Goal: Complete application form: Complete application form

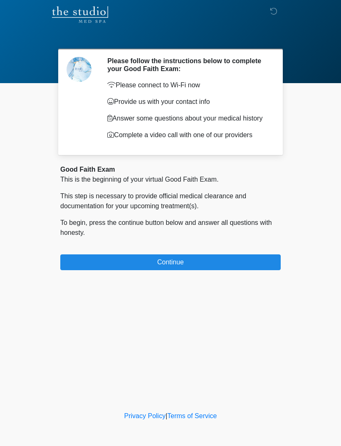
click at [217, 250] on div "Good Faith Exam This is the beginning of your virtual Good Faith Exam. This ste…" at bounding box center [170, 218] width 220 height 106
click at [216, 249] on div "Good Faith Exam This is the beginning of your virtual Good Faith Exam. This ste…" at bounding box center [170, 218] width 220 height 106
click at [216, 267] on button "Continue" at bounding box center [170, 262] width 220 height 16
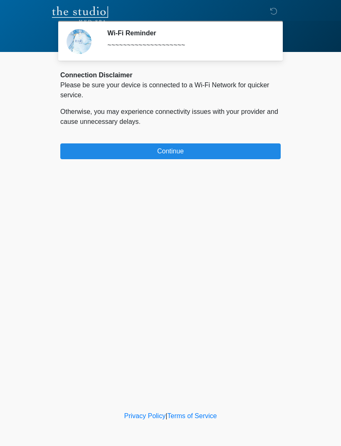
click at [159, 150] on button "Continue" at bounding box center [170, 151] width 220 height 16
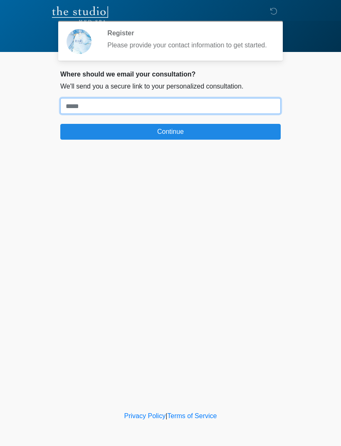
click at [161, 110] on input "Where should we email your treatment plan?" at bounding box center [170, 106] width 220 height 16
click at [113, 111] on input "Where should we email your treatment plan?" at bounding box center [170, 106] width 220 height 16
paste input "**********"
type input "**********"
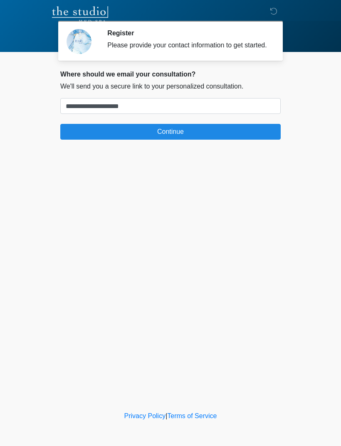
click at [72, 140] on button "Continue" at bounding box center [170, 132] width 220 height 16
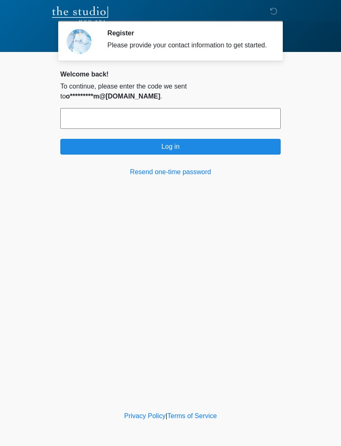
click at [79, 115] on input "text" at bounding box center [170, 118] width 220 height 21
type input "******"
click at [92, 147] on button "Log in" at bounding box center [170, 147] width 220 height 16
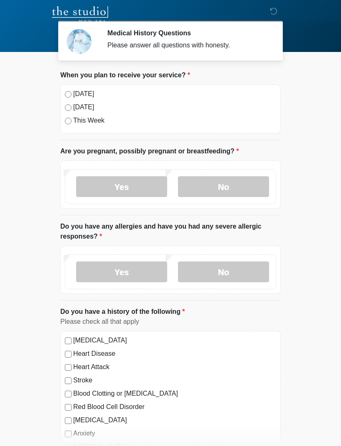
click at [94, 98] on label "Today" at bounding box center [174, 94] width 203 height 10
click at [229, 190] on label "No" at bounding box center [223, 186] width 91 height 21
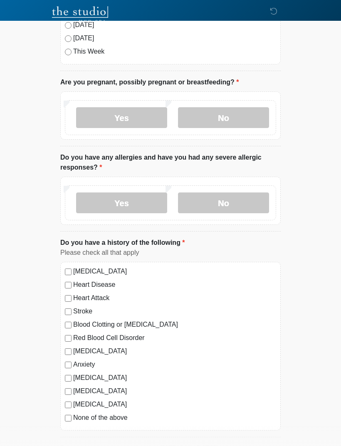
click at [236, 205] on label "No" at bounding box center [223, 202] width 91 height 21
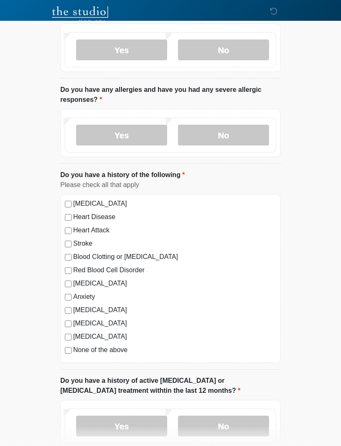
click at [113, 347] on label "None of the above" at bounding box center [174, 350] width 203 height 10
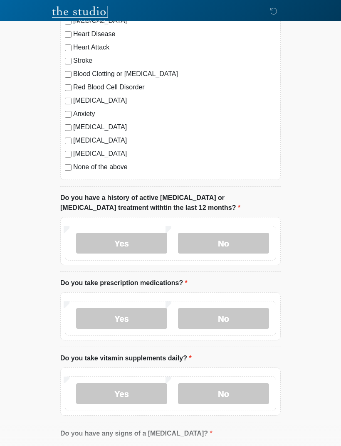
scroll to position [323, 0]
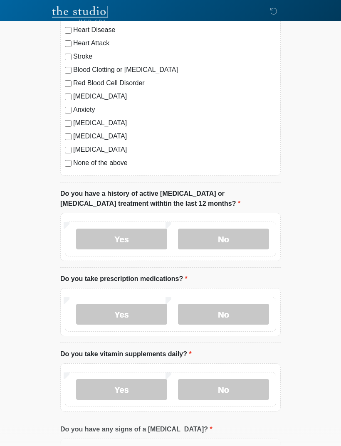
click at [236, 248] on label "No" at bounding box center [223, 239] width 91 height 21
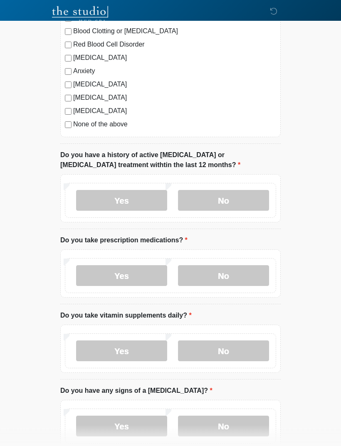
scroll to position [364, 0]
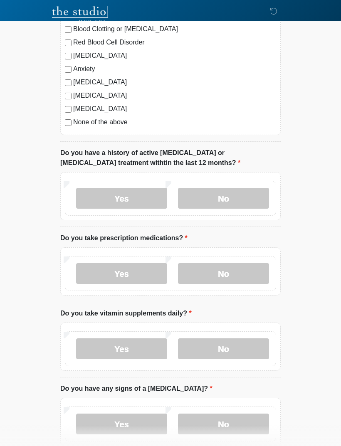
click at [123, 276] on label "Yes" at bounding box center [121, 273] width 91 height 21
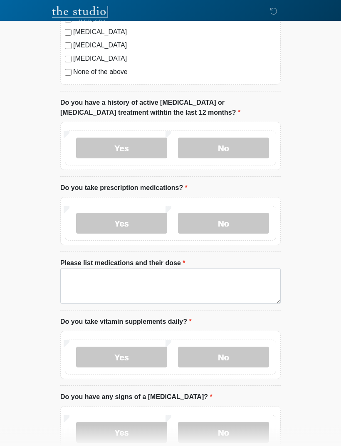
scroll to position [415, 0]
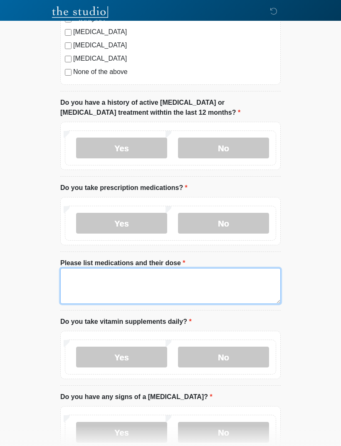
click at [160, 292] on textarea "Please list medications and their dose" at bounding box center [170, 286] width 220 height 36
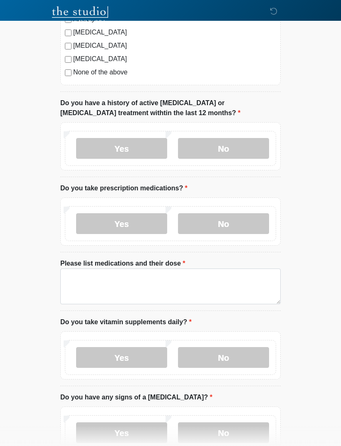
scroll to position [408, 0]
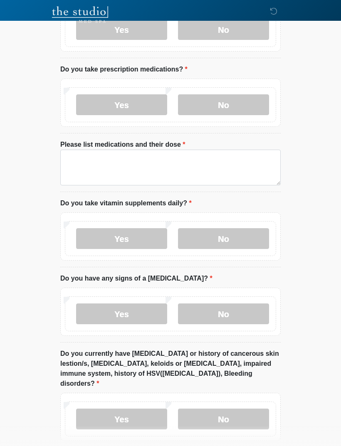
click at [236, 315] on label "No" at bounding box center [223, 313] width 91 height 21
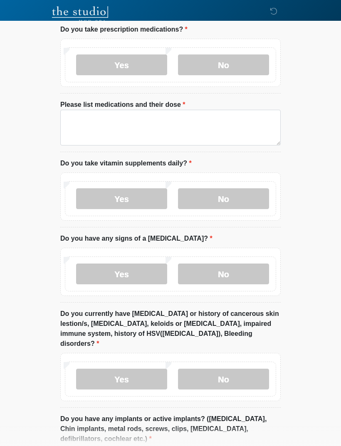
scroll to position [573, 0]
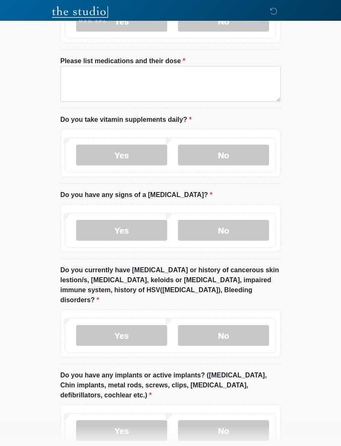
click at [256, 325] on label "No" at bounding box center [223, 335] width 91 height 21
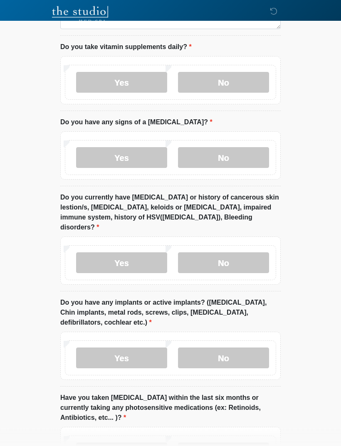
scroll to position [687, 0]
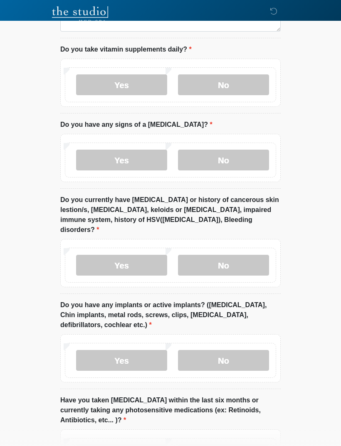
click at [244, 355] on label "No" at bounding box center [223, 360] width 91 height 21
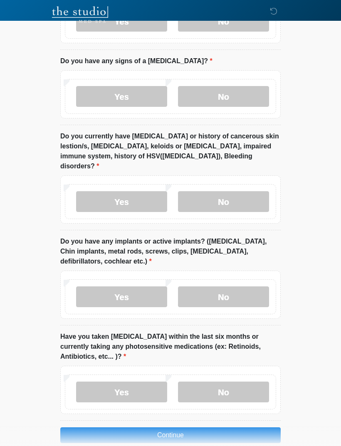
click at [249, 382] on label "No" at bounding box center [223, 391] width 91 height 21
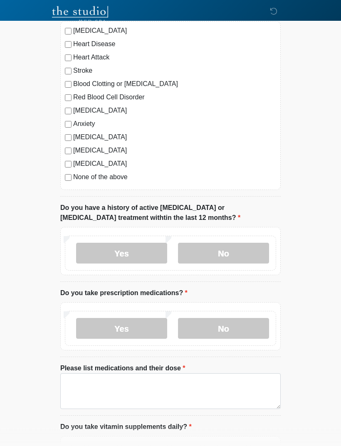
scroll to position [313, 0]
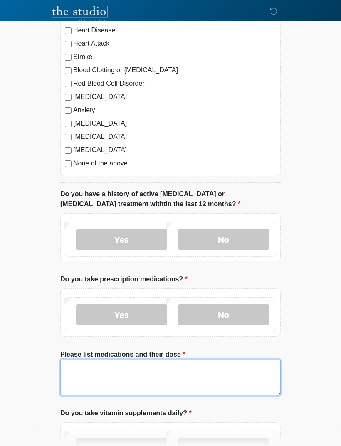
click at [185, 366] on textarea "Please list medications and their dose" at bounding box center [170, 378] width 220 height 36
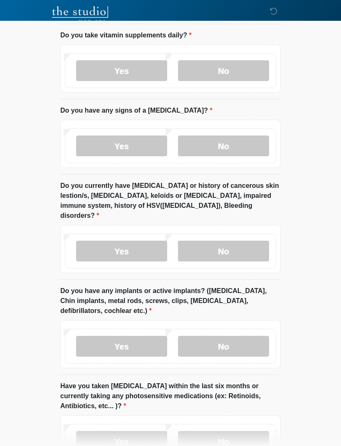
scroll to position [753, 0]
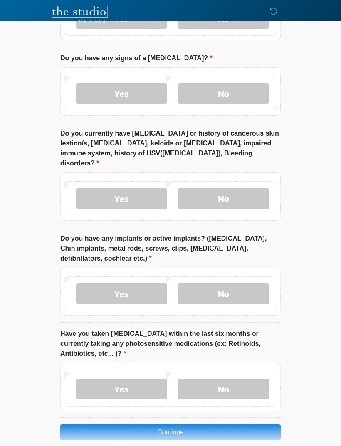
type textarea "**********"
click at [265, 424] on button "Continue" at bounding box center [170, 432] width 220 height 16
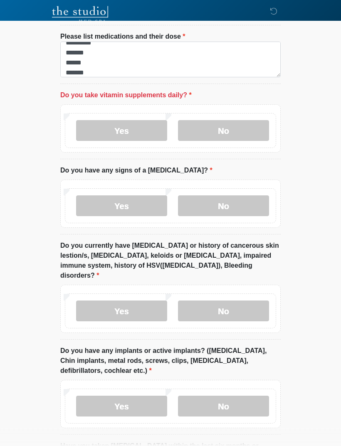
scroll to position [624, 0]
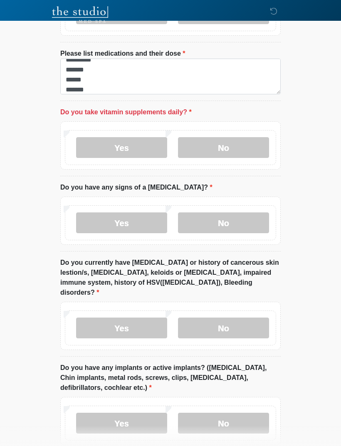
click at [226, 154] on label "No" at bounding box center [223, 147] width 91 height 21
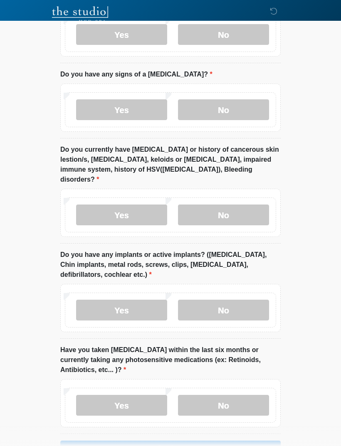
scroll to position [753, 0]
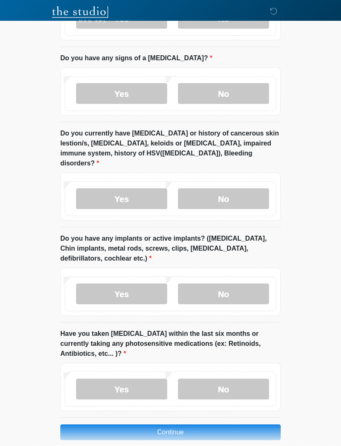
click at [226, 424] on button "Continue" at bounding box center [170, 432] width 220 height 16
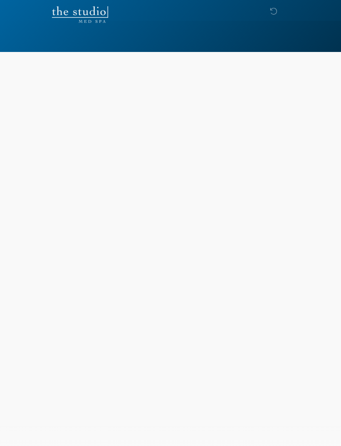
scroll to position [0, 0]
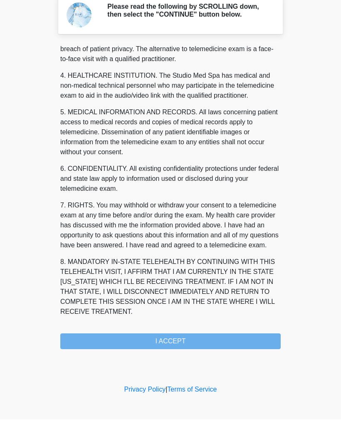
click at [245, 337] on div "1. PURPOSE. The purpose of this form is to obtain your consent for a telemedici…" at bounding box center [170, 222] width 220 height 305
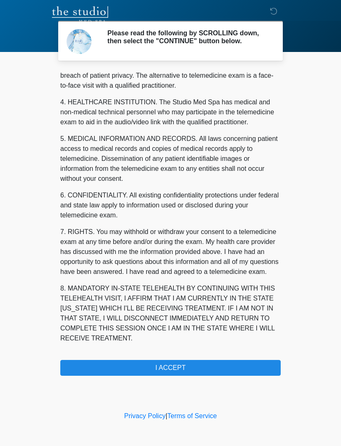
click at [115, 372] on button "I ACCEPT" at bounding box center [170, 368] width 220 height 16
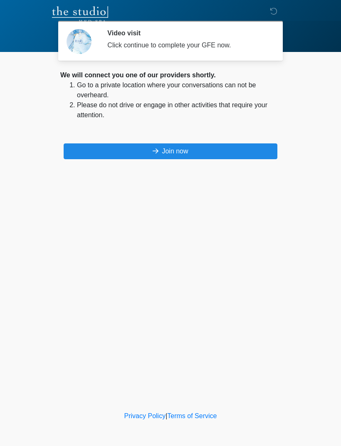
click at [242, 158] on button "Join now" at bounding box center [171, 151] width 214 height 16
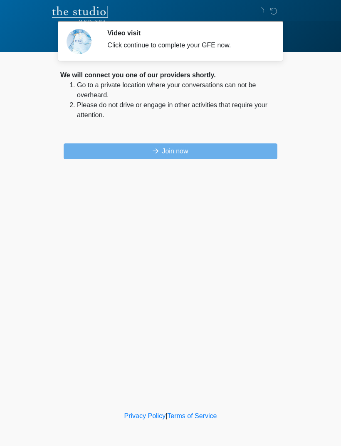
click at [243, 160] on div "‎ ‎ Video visit Click continue to complete your GFE now. Please connect to Wi-F…" at bounding box center [170, 204] width 249 height 393
